Goal: Information Seeking & Learning: Learn about a topic

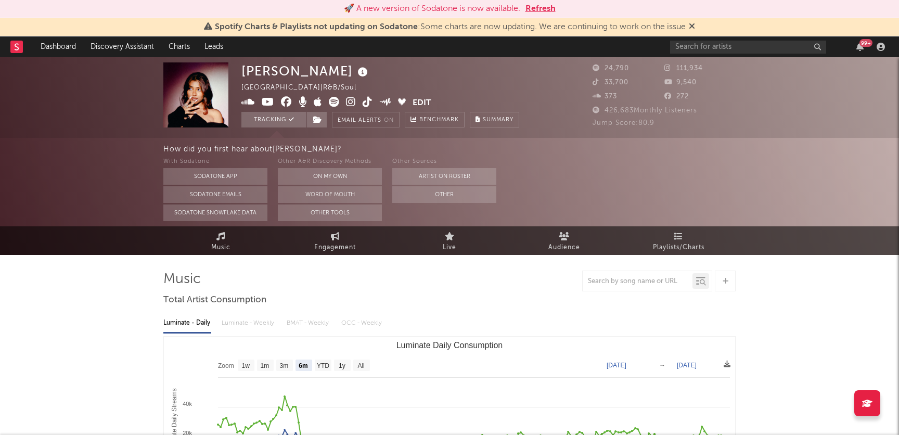
select select "6m"
click at [724, 53] on div "99 +" at bounding box center [779, 46] width 218 height 21
click at [723, 49] on input "text" at bounding box center [748, 47] width 156 height 13
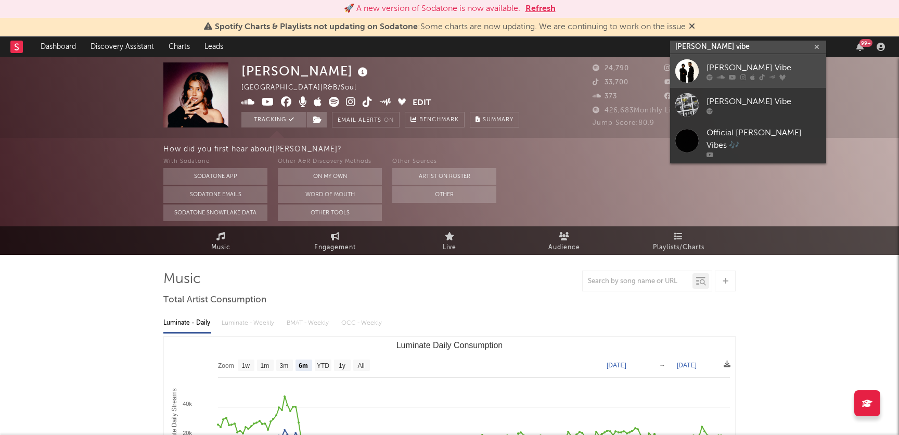
type input "[PERSON_NAME] vibe"
click at [747, 60] on link "[PERSON_NAME] Vibe" at bounding box center [748, 71] width 156 height 34
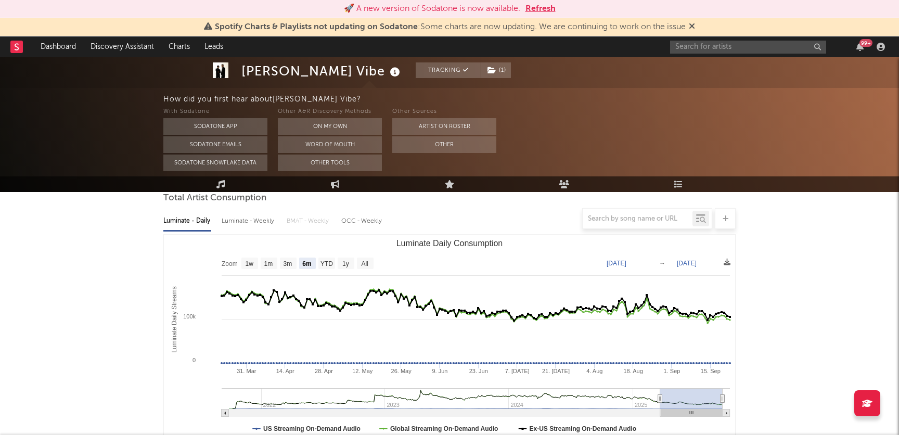
scroll to position [91, 0]
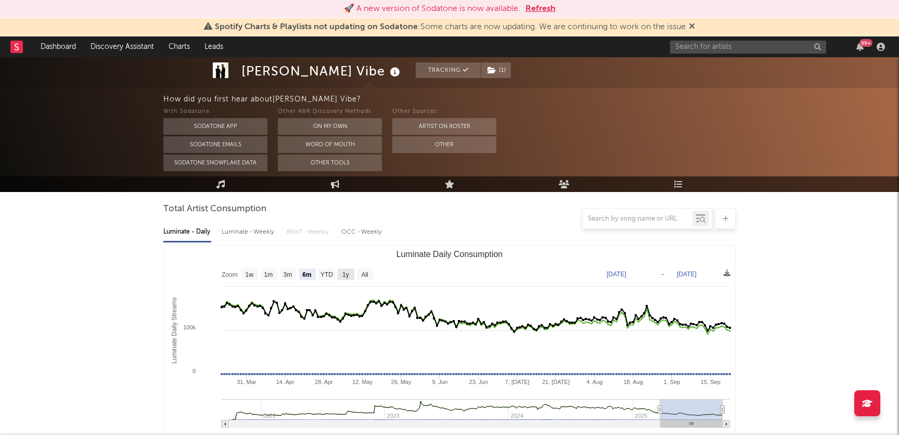
click at [340, 276] on rect "Luminate Daily Consumption" at bounding box center [346, 273] width 17 height 11
select select "1y"
type input "[DATE]"
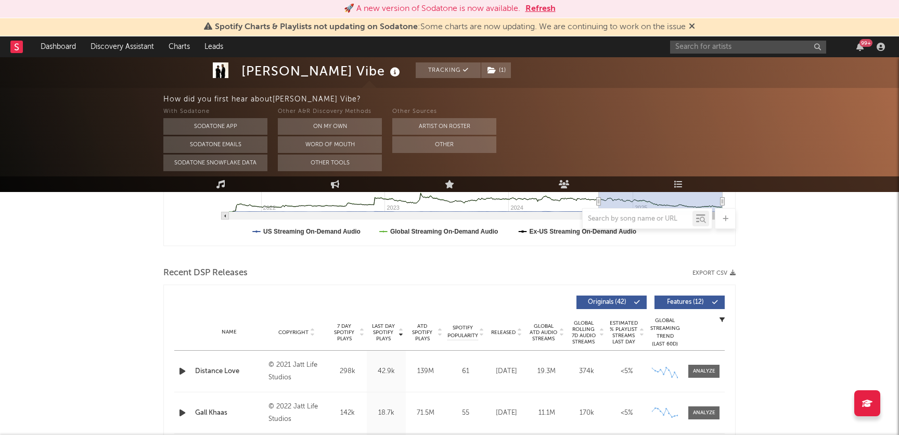
scroll to position [300, 0]
